Goal: Navigation & Orientation: Find specific page/section

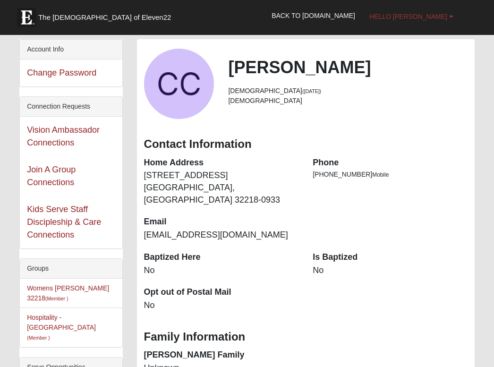
click at [428, 11] on link "Hello [PERSON_NAME]" at bounding box center [411, 17] width 98 height 24
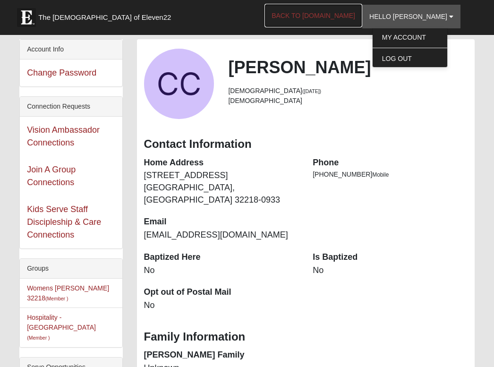
click at [337, 16] on link "Back to [DOMAIN_NAME]" at bounding box center [314, 16] width 98 height 24
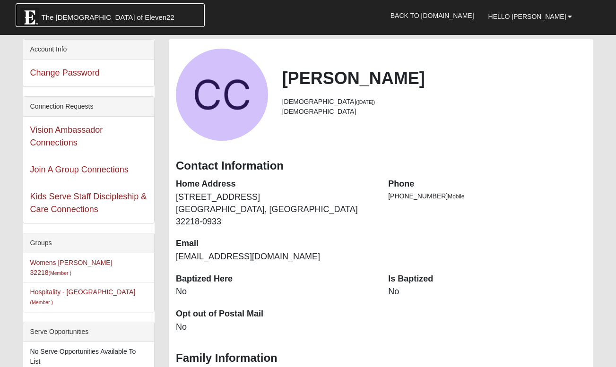
click at [66, 16] on span "The [DEMOGRAPHIC_DATA] of Eleven22" at bounding box center [108, 17] width 133 height 9
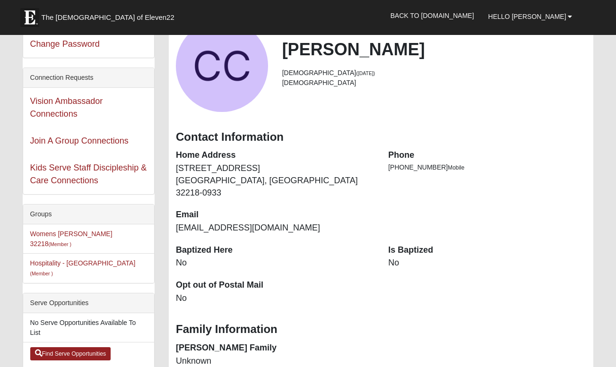
scroll to position [30, 0]
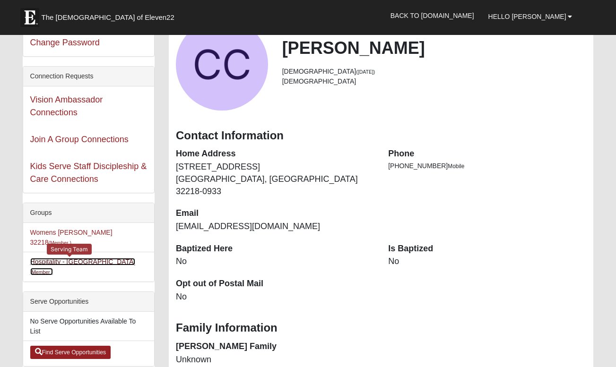
click at [49, 258] on link "Hospitality - NJAX (Member )" at bounding box center [82, 266] width 105 height 17
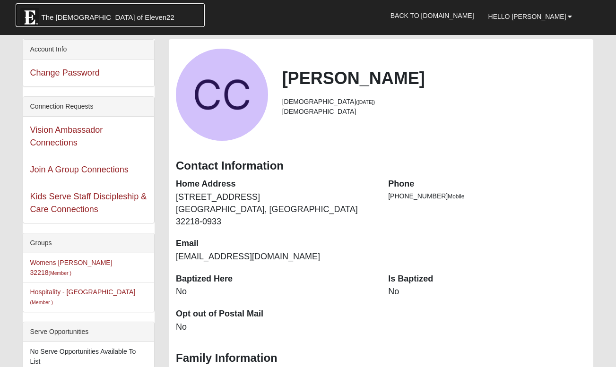
click at [31, 14] on img at bounding box center [29, 17] width 19 height 19
